Goal: Information Seeking & Learning: Learn about a topic

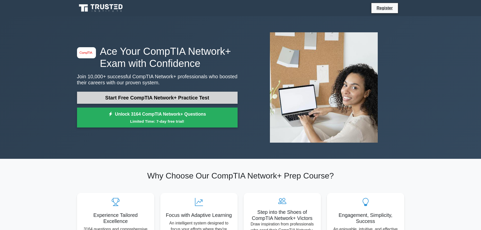
click at [148, 98] on link "Start Free CompTIA Network+ Practice Test" at bounding box center [157, 98] width 160 height 12
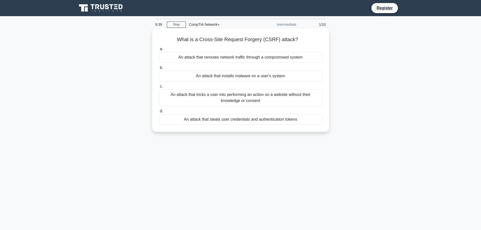
click at [219, 122] on div "An attack that steals user credentials and authentication tokens" at bounding box center [240, 119] width 163 height 11
click at [159, 113] on input "d. An attack that steals user credentials and authentication tokens" at bounding box center [159, 110] width 0 height 3
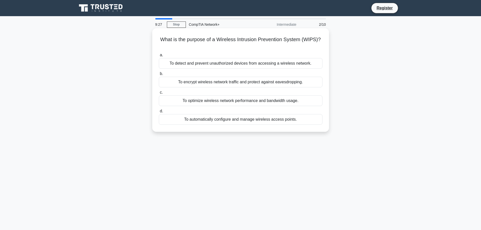
click at [237, 64] on div "To detect and prevent unauthorized devices from accessing a wireless network." at bounding box center [240, 63] width 163 height 11
click at [159, 57] on input "a. To detect and prevent unauthorized devices from accessing a wireless network." at bounding box center [159, 54] width 0 height 3
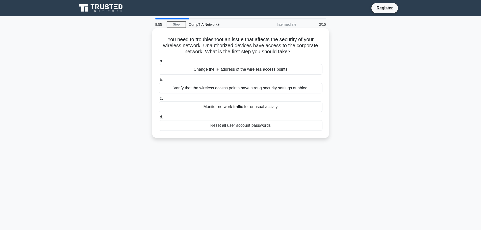
click at [207, 88] on div "Verify that the wireless access points have strong security settings enabled" at bounding box center [240, 88] width 163 height 11
click at [159, 81] on input "b. Verify that the wireless access points have strong security settings enabled" at bounding box center [159, 79] width 0 height 3
click at [233, 124] on div "Review and revise the DR plan" at bounding box center [240, 125] width 163 height 11
click at [159, 119] on input "d. Review and revise the DR plan" at bounding box center [159, 117] width 0 height 3
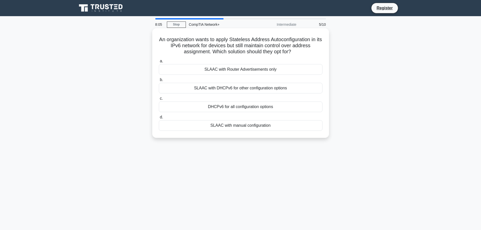
click at [233, 89] on div "SLAAC with DHCPv6 for other configuration options" at bounding box center [240, 88] width 163 height 11
click at [159, 81] on input "b. SLAAC with DHCPv6 for other configuration options" at bounding box center [159, 79] width 0 height 3
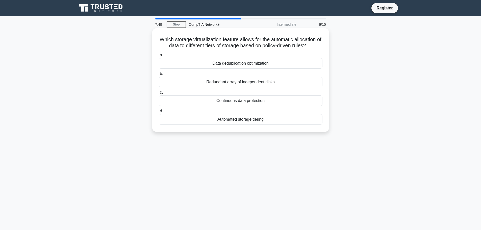
click at [228, 120] on div "Automated storage tiering" at bounding box center [240, 119] width 163 height 11
click at [159, 113] on input "d. Automated storage tiering" at bounding box center [159, 110] width 0 height 3
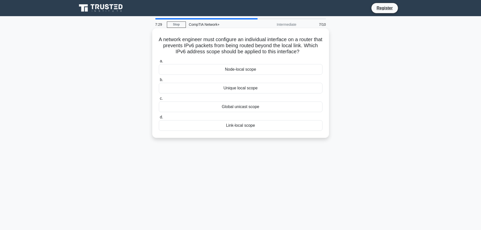
click at [220, 126] on div "Link-local scope" at bounding box center [240, 125] width 163 height 11
click at [159, 119] on input "d. Link-local scope" at bounding box center [159, 117] width 0 height 3
click at [248, 75] on div "Enabling SSL pinning" at bounding box center [240, 69] width 163 height 11
click at [159, 63] on input "a. Enabling SSL pinning" at bounding box center [159, 61] width 0 height 3
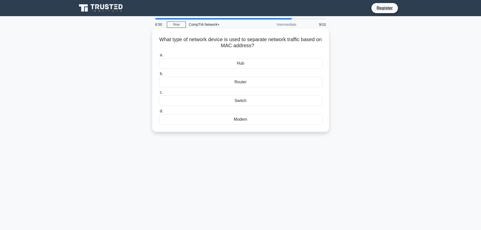
click at [241, 100] on div "Switch" at bounding box center [240, 100] width 163 height 11
click at [159, 94] on input "c. Switch" at bounding box center [159, 92] width 0 height 3
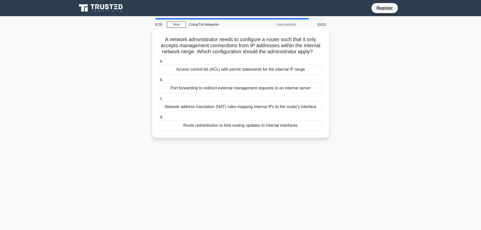
click at [236, 71] on div "Access control list (ACL) with permit statements for the internal IP range" at bounding box center [240, 69] width 163 height 11
click at [159, 63] on input "a. Access control list (ACL) with permit statements for the internal IP range" at bounding box center [159, 61] width 0 height 3
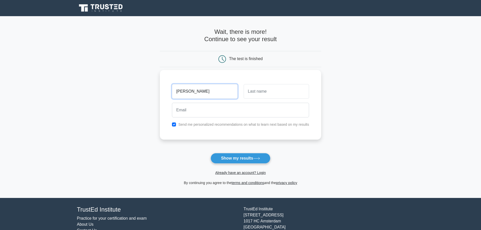
click at [262, 93] on input "text" at bounding box center [275, 91] width 65 height 15
type input "Cameron R"
click at [218, 94] on input "Cameron R" at bounding box center [204, 91] width 65 height 15
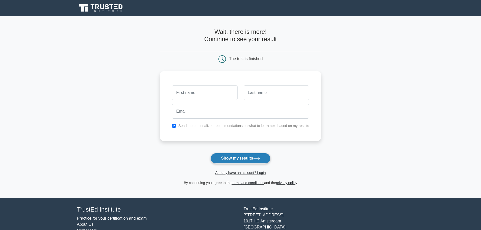
click at [232, 159] on button "Show my results" at bounding box center [240, 158] width 60 height 11
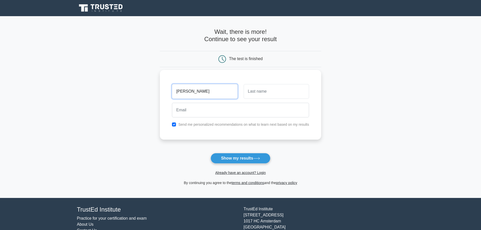
type input "Cameron"
click at [202, 126] on label "Send me personalized recommendations on what to learn next based on my results" at bounding box center [243, 124] width 131 height 4
click at [204, 124] on label "Send me personalized recommendations on what to learn next based on my results" at bounding box center [243, 124] width 131 height 4
click at [175, 123] on input "checkbox" at bounding box center [174, 124] width 4 height 4
checkbox input "false"
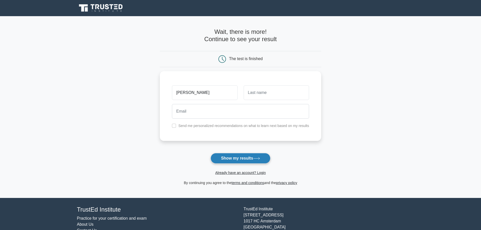
click at [233, 157] on button "Show my results" at bounding box center [240, 158] width 60 height 11
type input "Ray"
click at [244, 159] on button "Show my results" at bounding box center [240, 158] width 60 height 11
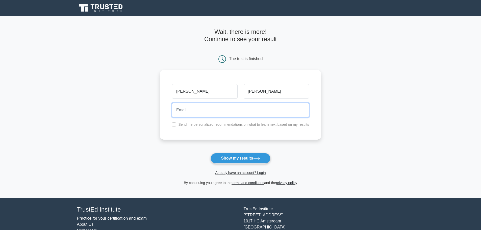
click at [223, 110] on input "email" at bounding box center [240, 110] width 137 height 15
type input "cray@the20.com"
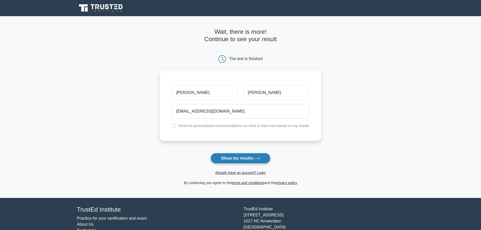
click at [235, 158] on button "Show my results" at bounding box center [240, 158] width 60 height 11
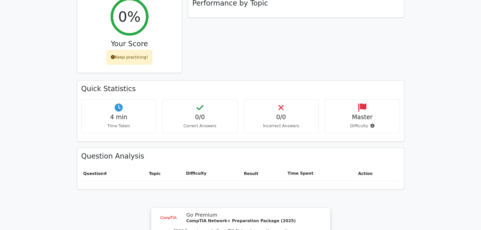
scroll to position [177, 0]
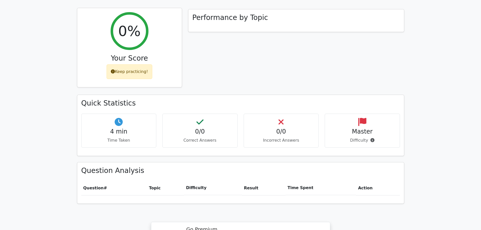
click at [137, 54] on div "Your Score" at bounding box center [129, 59] width 96 height 11
click at [136, 25] on h2 "0%" at bounding box center [129, 30] width 22 height 17
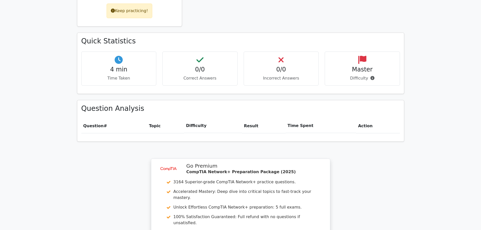
scroll to position [224, 0]
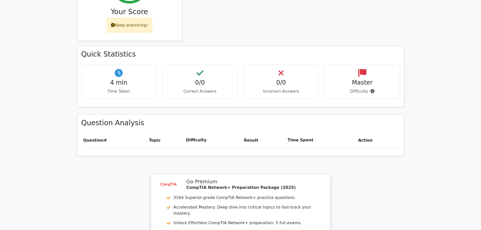
click at [284, 88] on p "Incorrect Answers" at bounding box center [281, 91] width 67 height 6
drag, startPoint x: 274, startPoint y: 68, endPoint x: 262, endPoint y: 68, distance: 11.9
click at [265, 79] on h4 "0/0" at bounding box center [281, 82] width 67 height 7
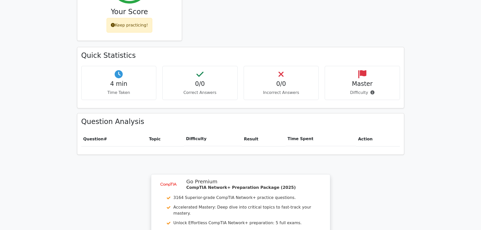
click at [210, 139] on div "Question Analysis Question # Topic Difficulty Result Time Spent Action" at bounding box center [240, 133] width 326 height 41
click at [182, 132] on th "Topic" at bounding box center [165, 139] width 37 height 14
click at [107, 132] on th "Question #" at bounding box center [114, 139] width 66 height 14
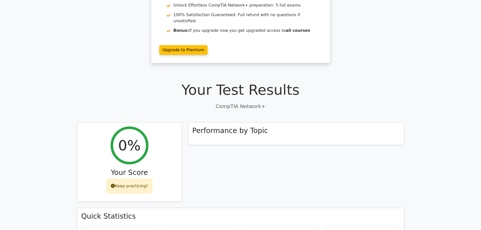
scroll to position [0, 0]
